Goal: Find specific page/section: Find specific page/section

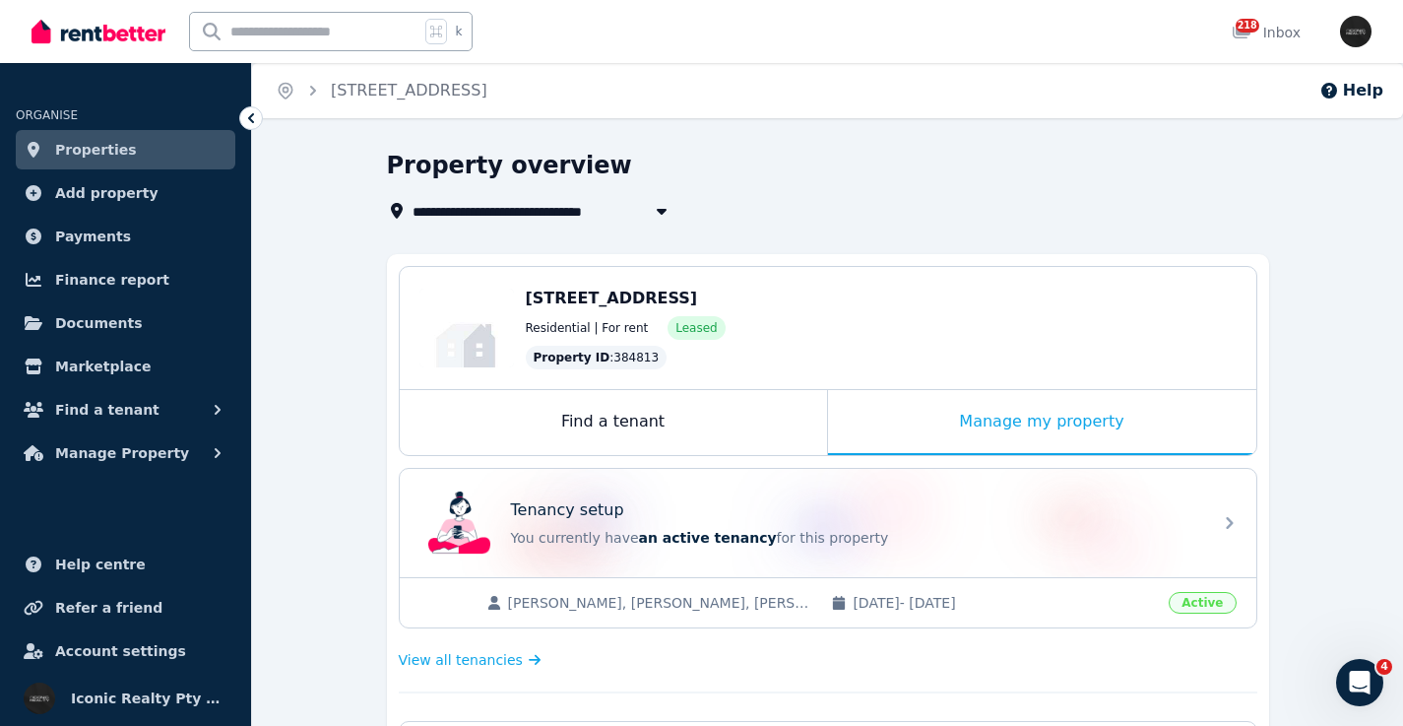
click at [288, 31] on input "text" at bounding box center [304, 31] width 229 height 37
type input "***"
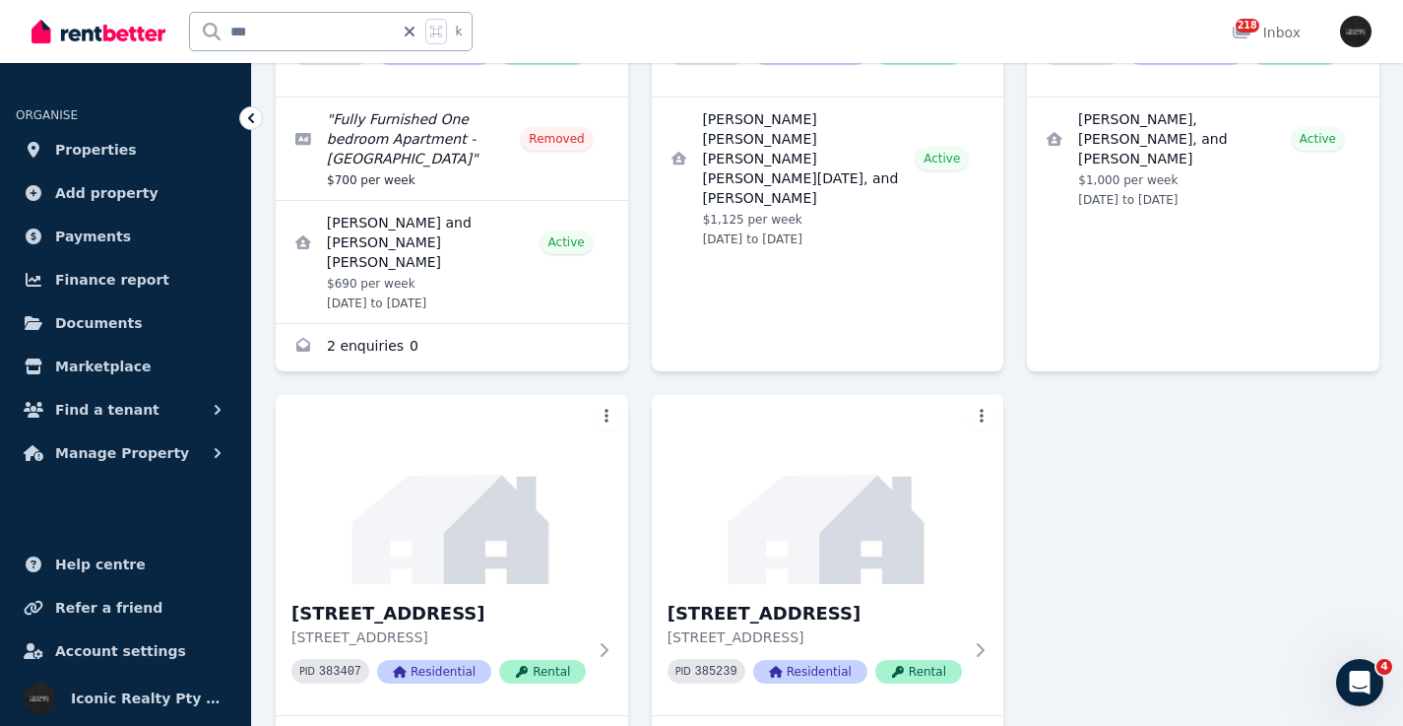
scroll to position [694, 0]
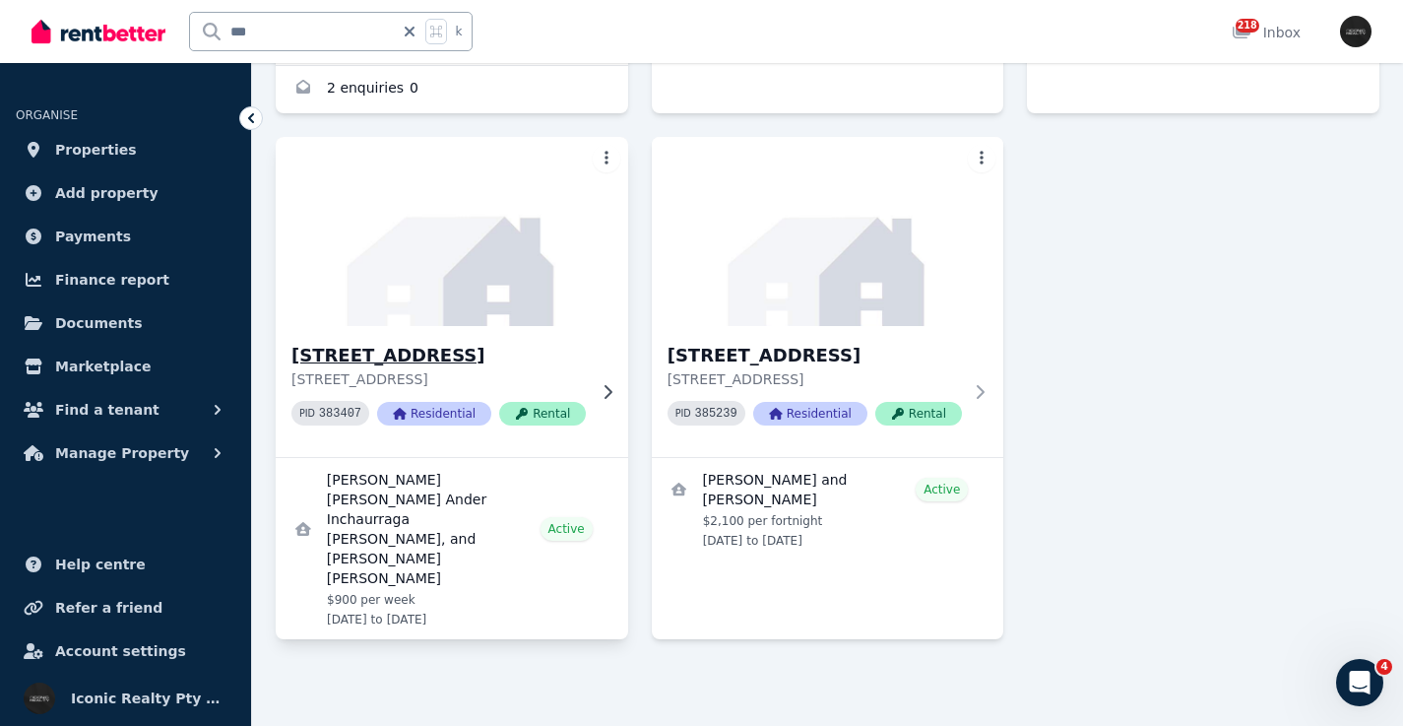
click at [444, 244] on img at bounding box center [452, 231] width 370 height 199
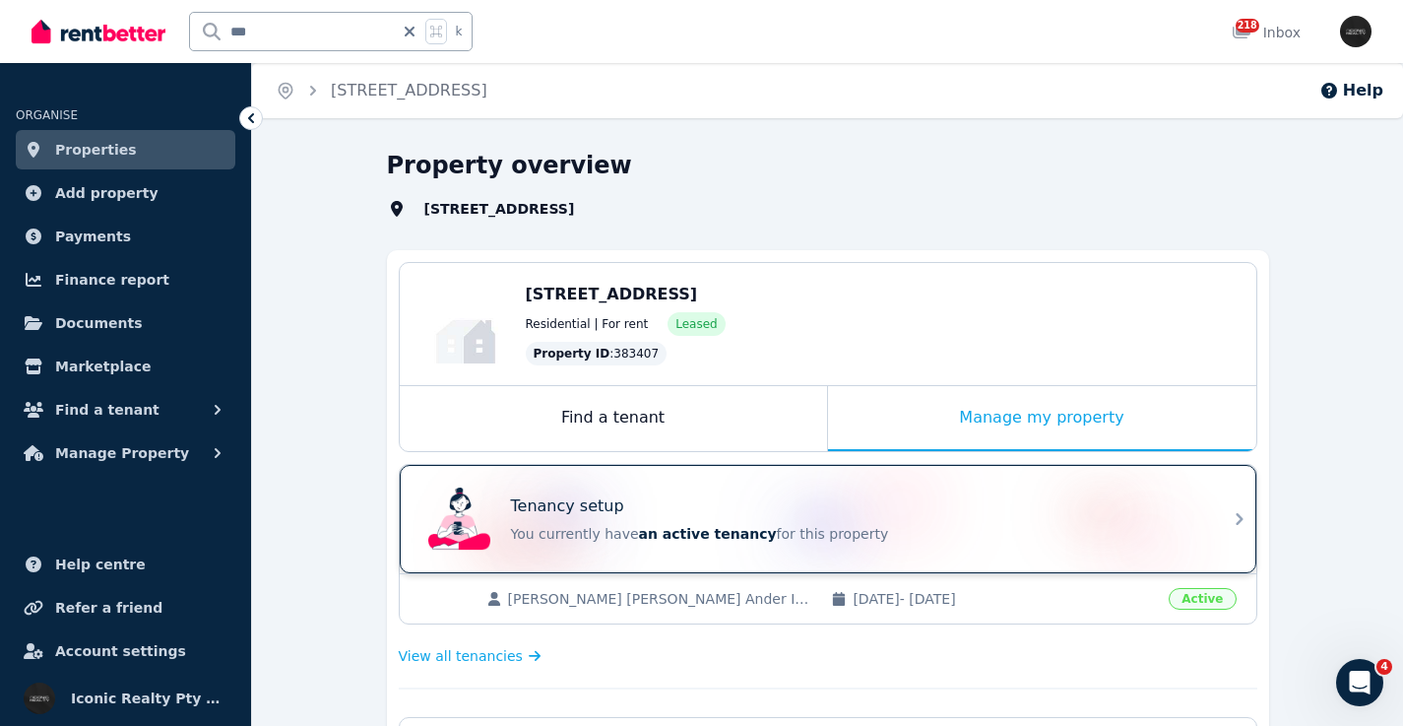
click at [737, 503] on div "Tenancy setup" at bounding box center [855, 506] width 689 height 24
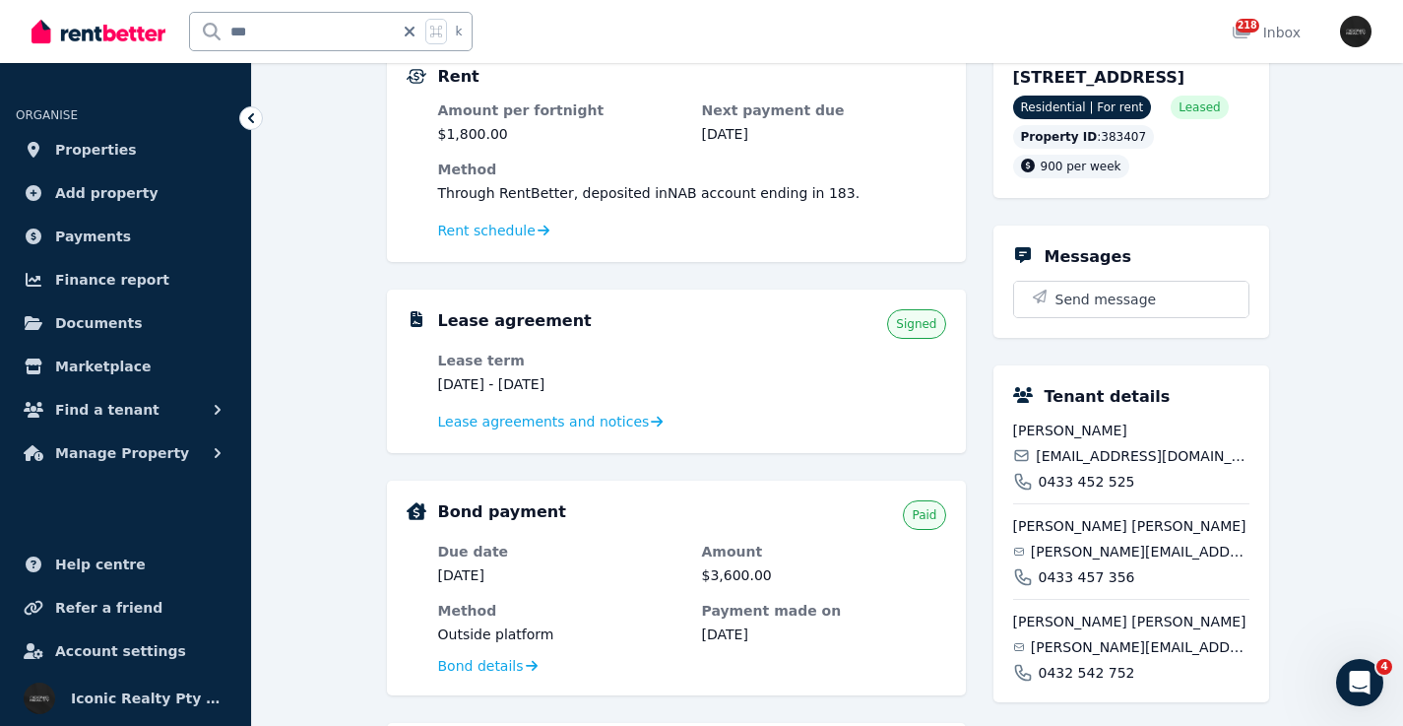
scroll to position [40, 0]
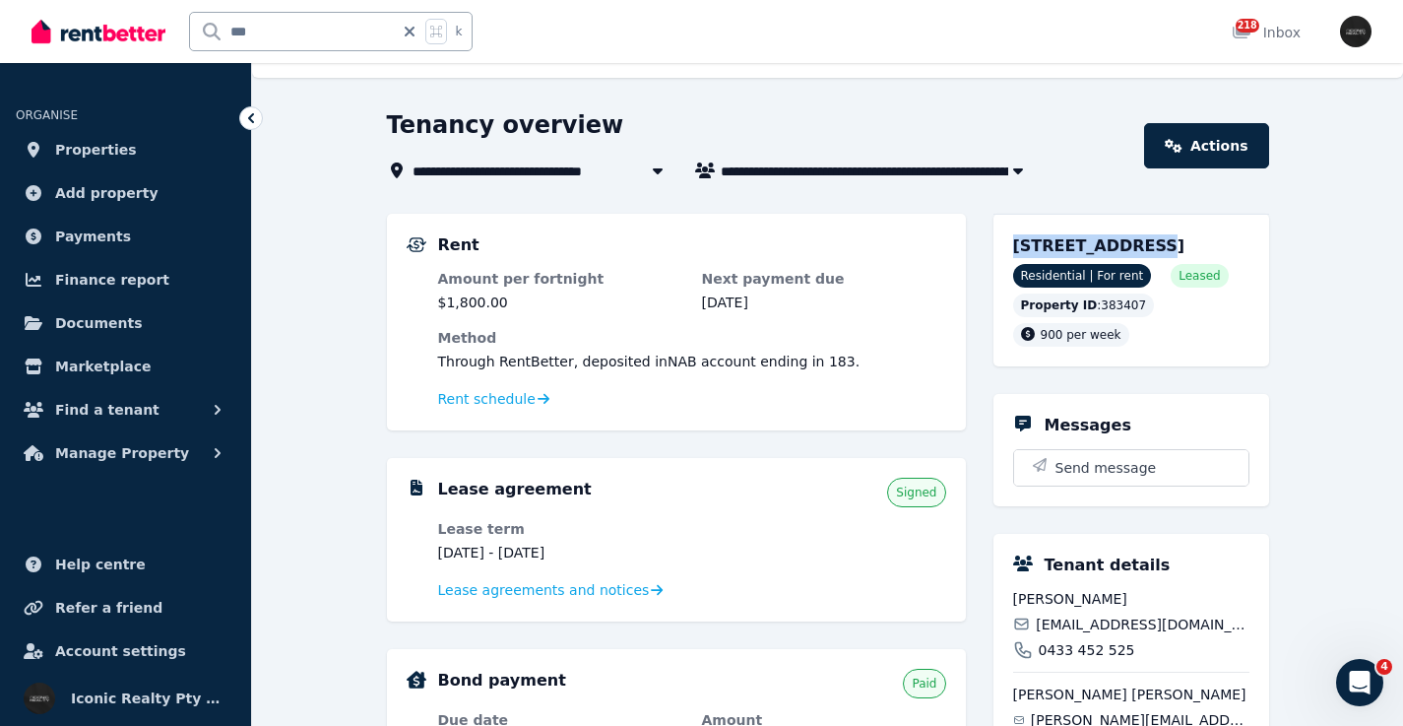
drag, startPoint x: 1002, startPoint y: 241, endPoint x: 1134, endPoint y: 243, distance: 132.0
click at [1134, 245] on div "[STREET_ADDRESS] Residential | For rent Leased Property ID : 383407 900 per week" at bounding box center [1132, 290] width 276 height 153
copy span "7/[STREET_ADDRESS]"
